Goal: Find specific page/section: Find specific page/section

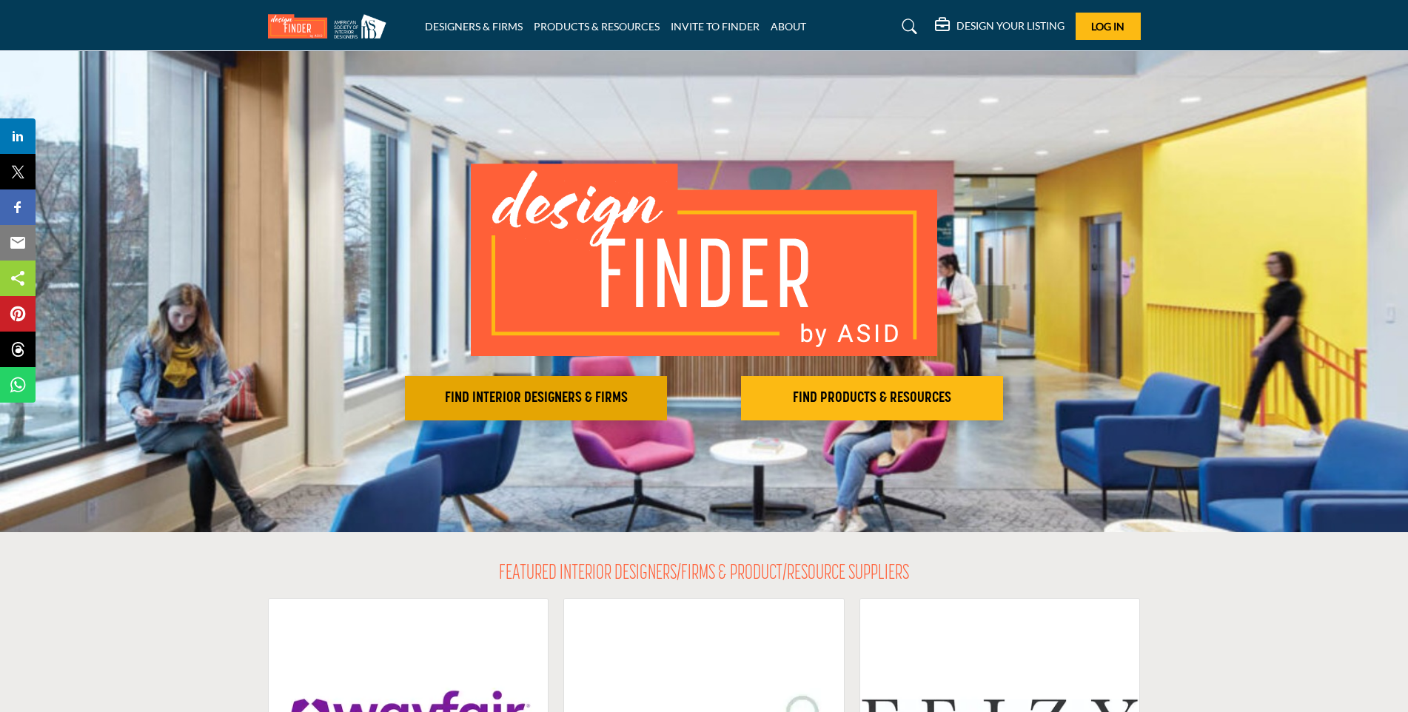
click at [521, 398] on h2 "FIND INTERIOR DESIGNERS & FIRMS" at bounding box center [535, 398] width 253 height 18
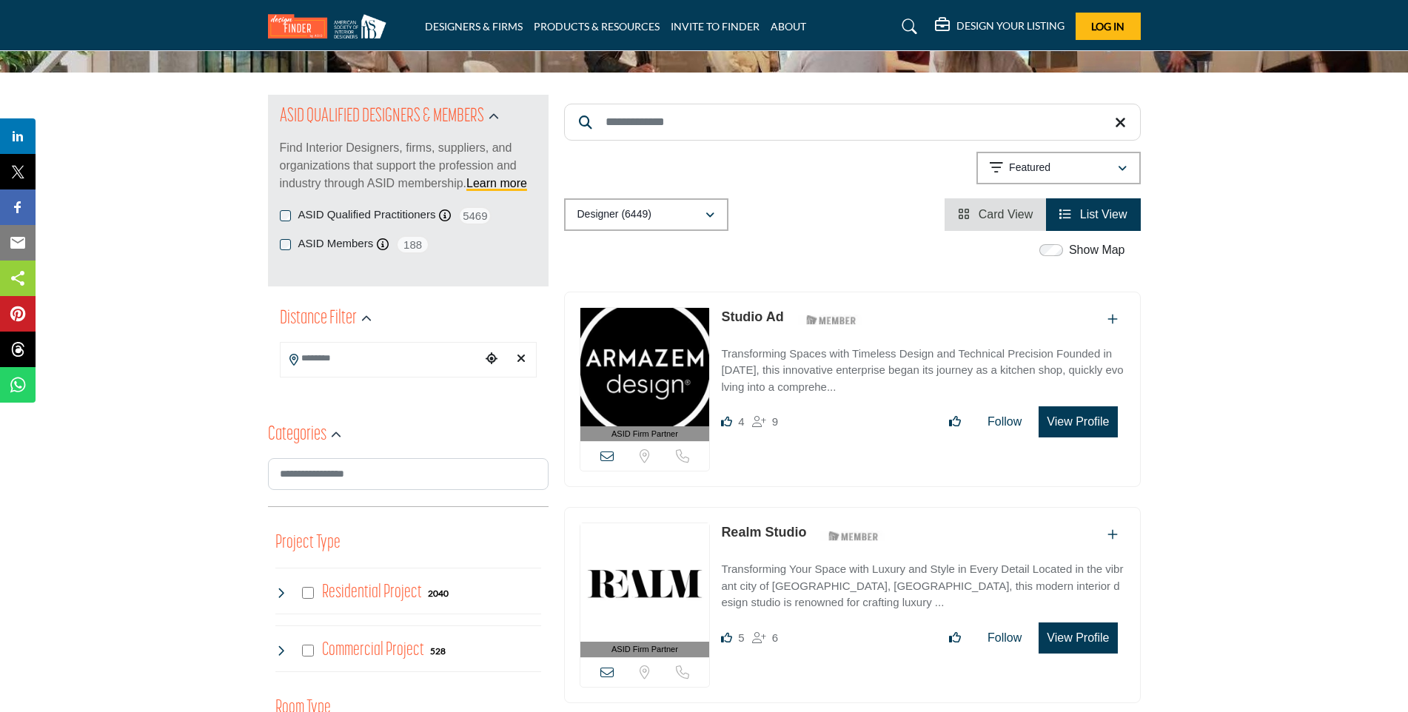
scroll to position [148, 0]
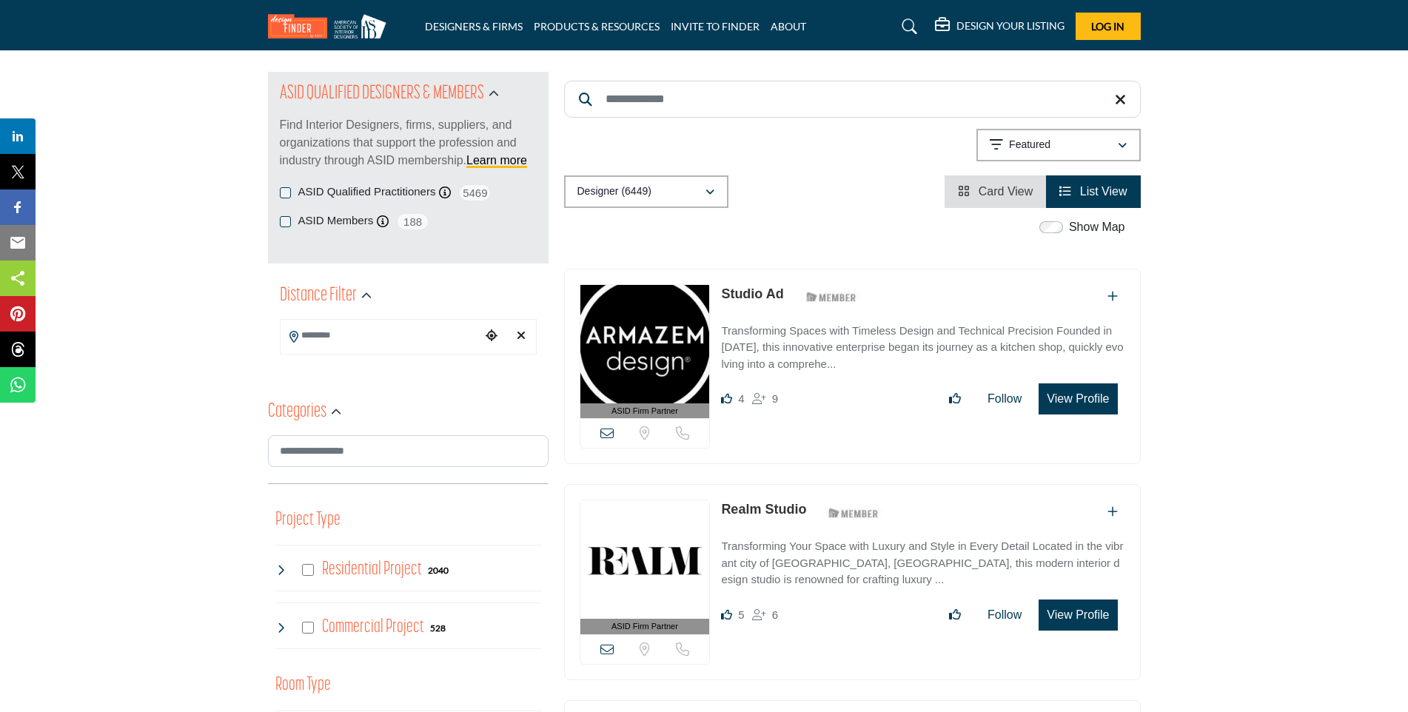
click at [492, 339] on icon "Choose your current location" at bounding box center [492, 335] width 12 height 12
